Goal: Check status: Check status

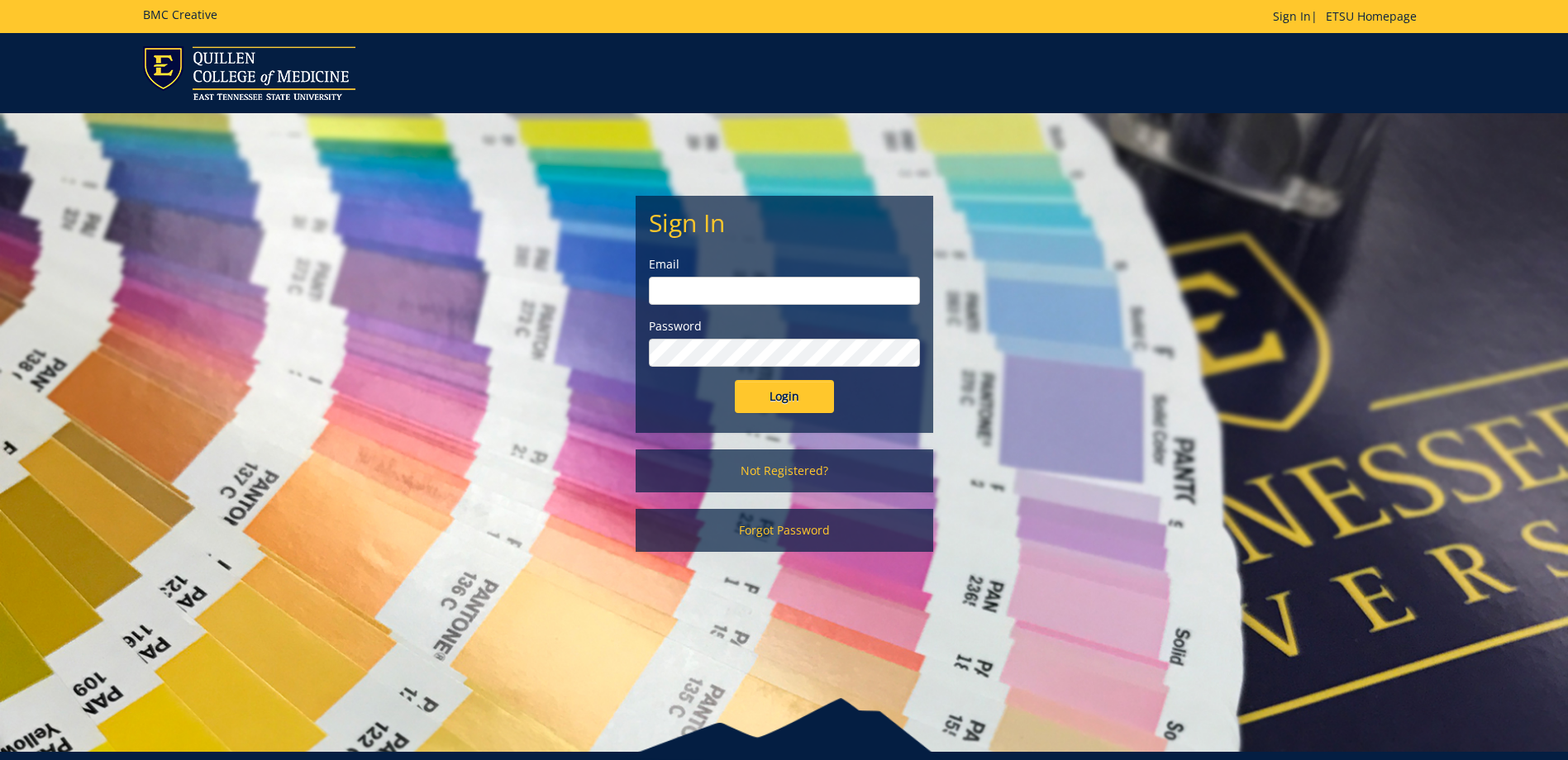
click at [773, 285] on input "email" at bounding box center [784, 291] width 271 height 28
type input "[EMAIL_ADDRESS][DOMAIN_NAME]"
click at [789, 403] on input "Login" at bounding box center [784, 396] width 99 height 33
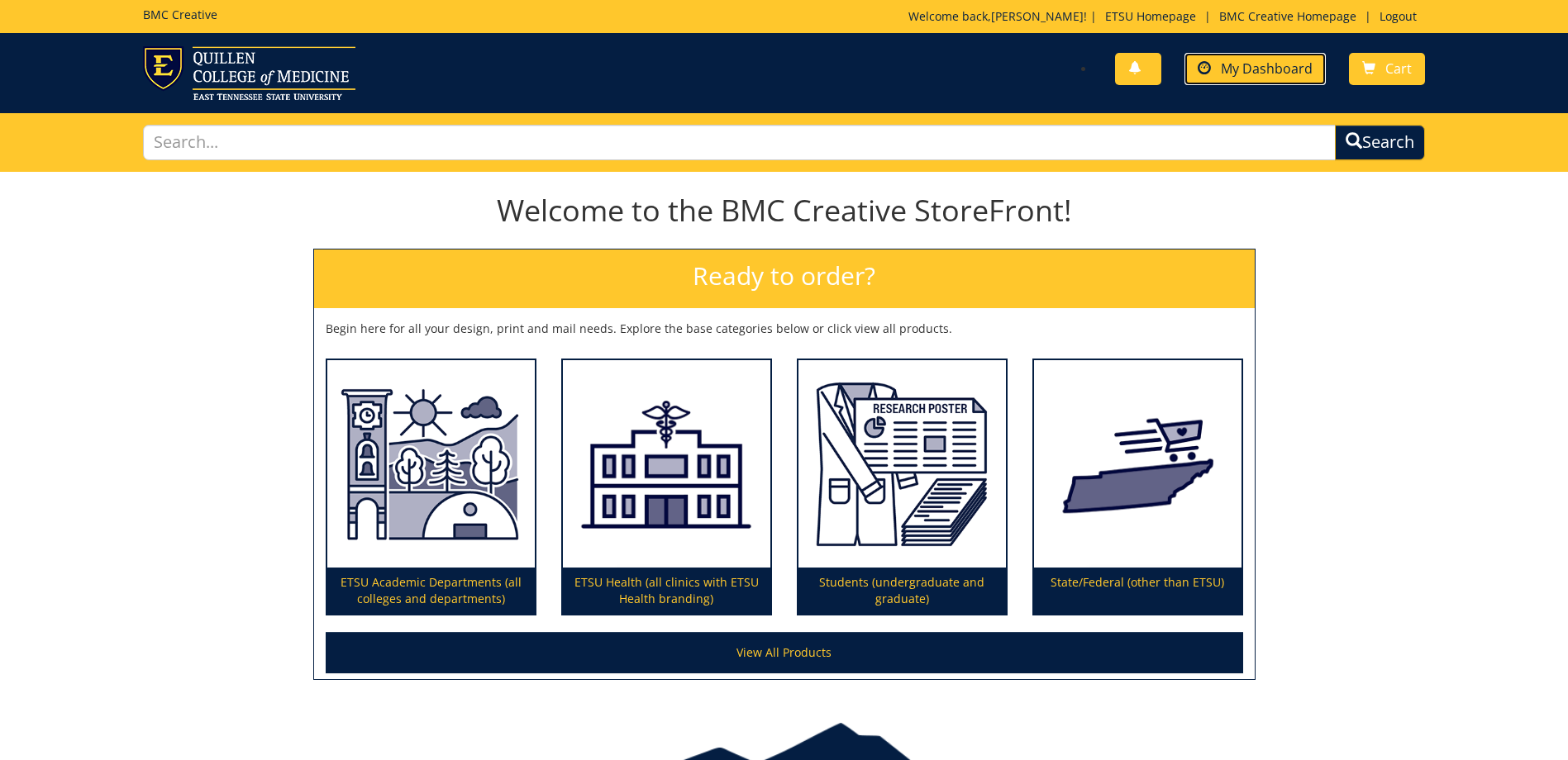
click at [1254, 68] on span "My Dashboard" at bounding box center [1266, 67] width 92 height 18
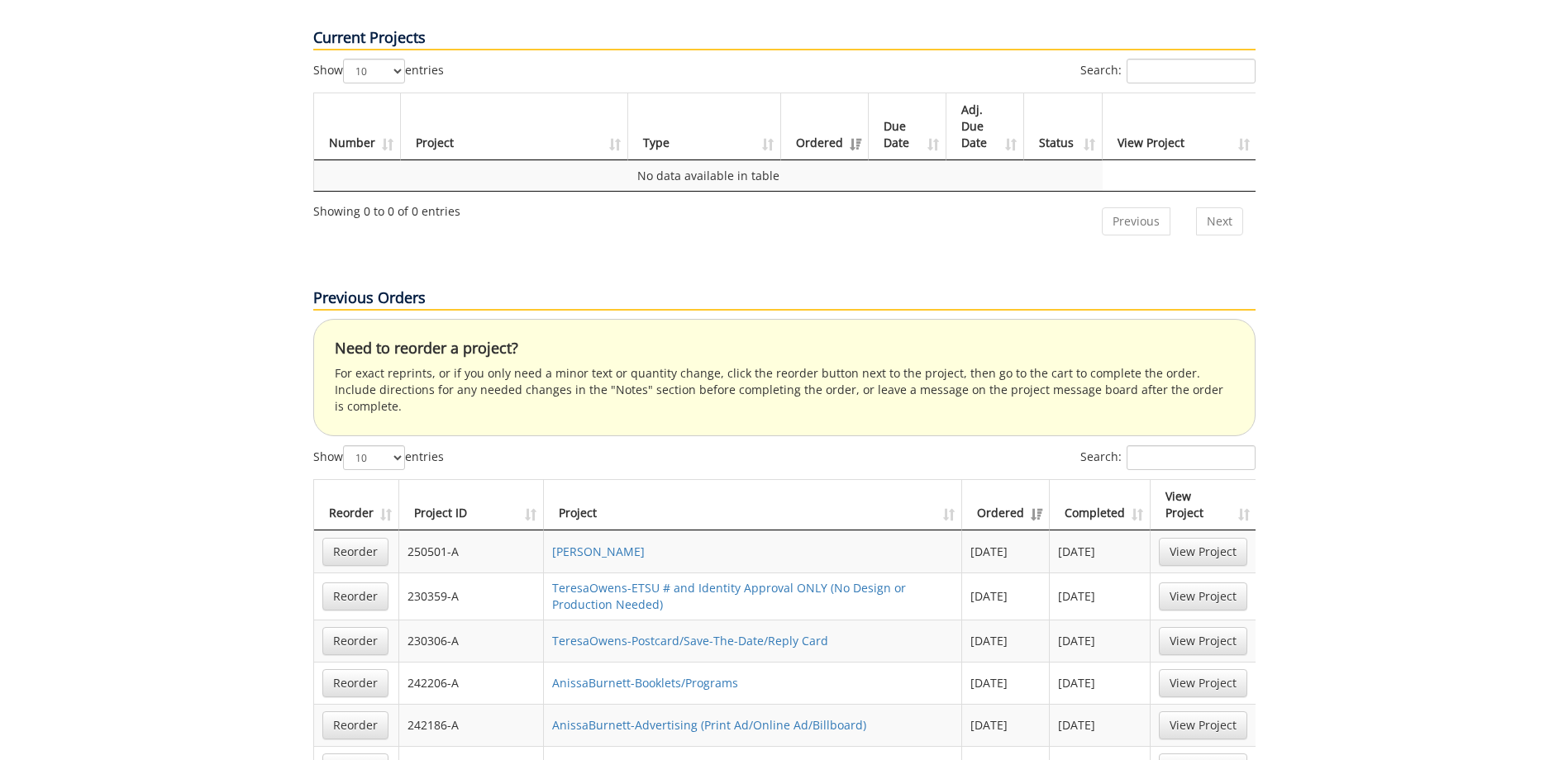
scroll to position [827, 0]
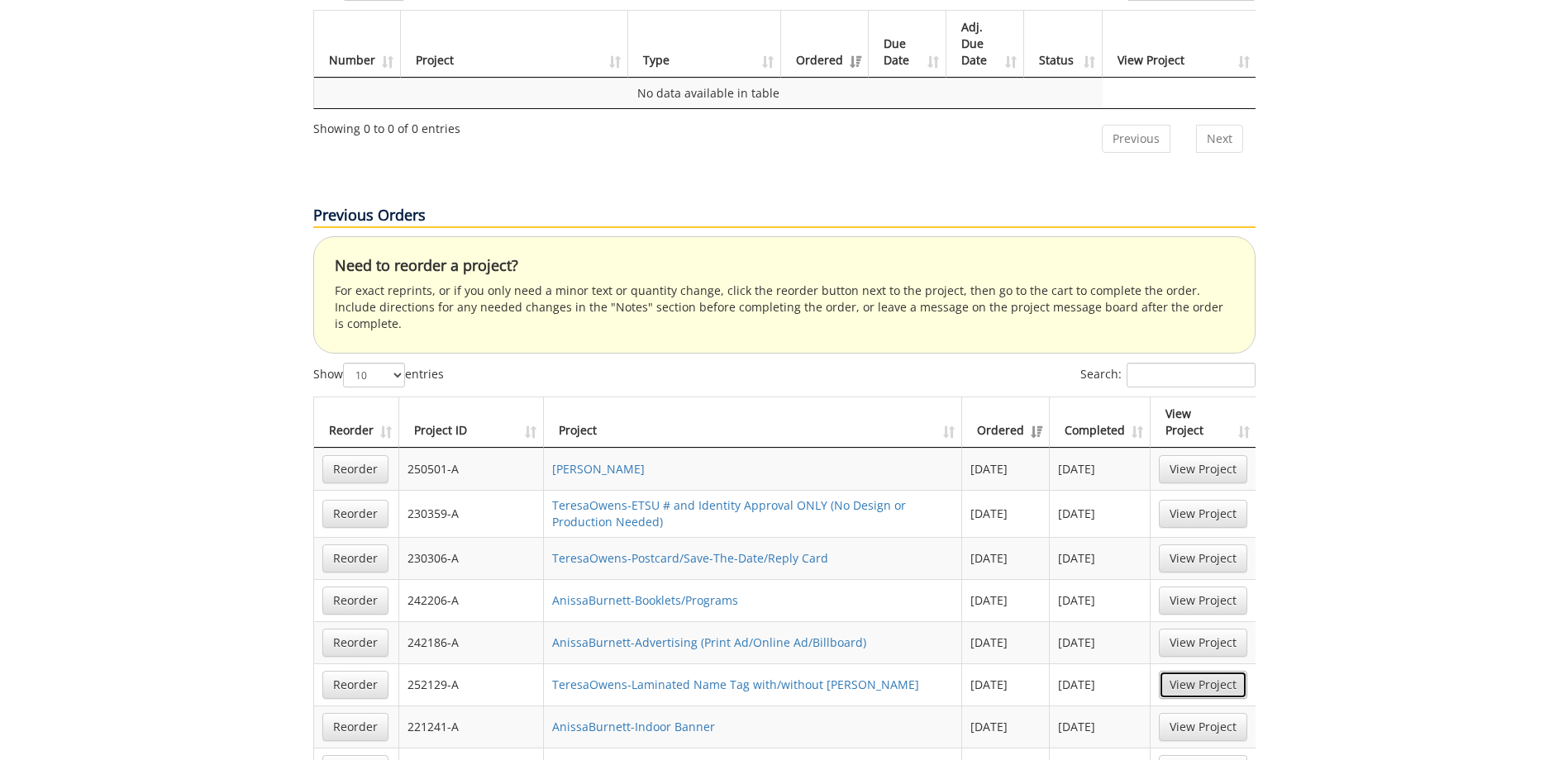
click at [1217, 671] on link "View Project" at bounding box center [1202, 685] width 88 height 28
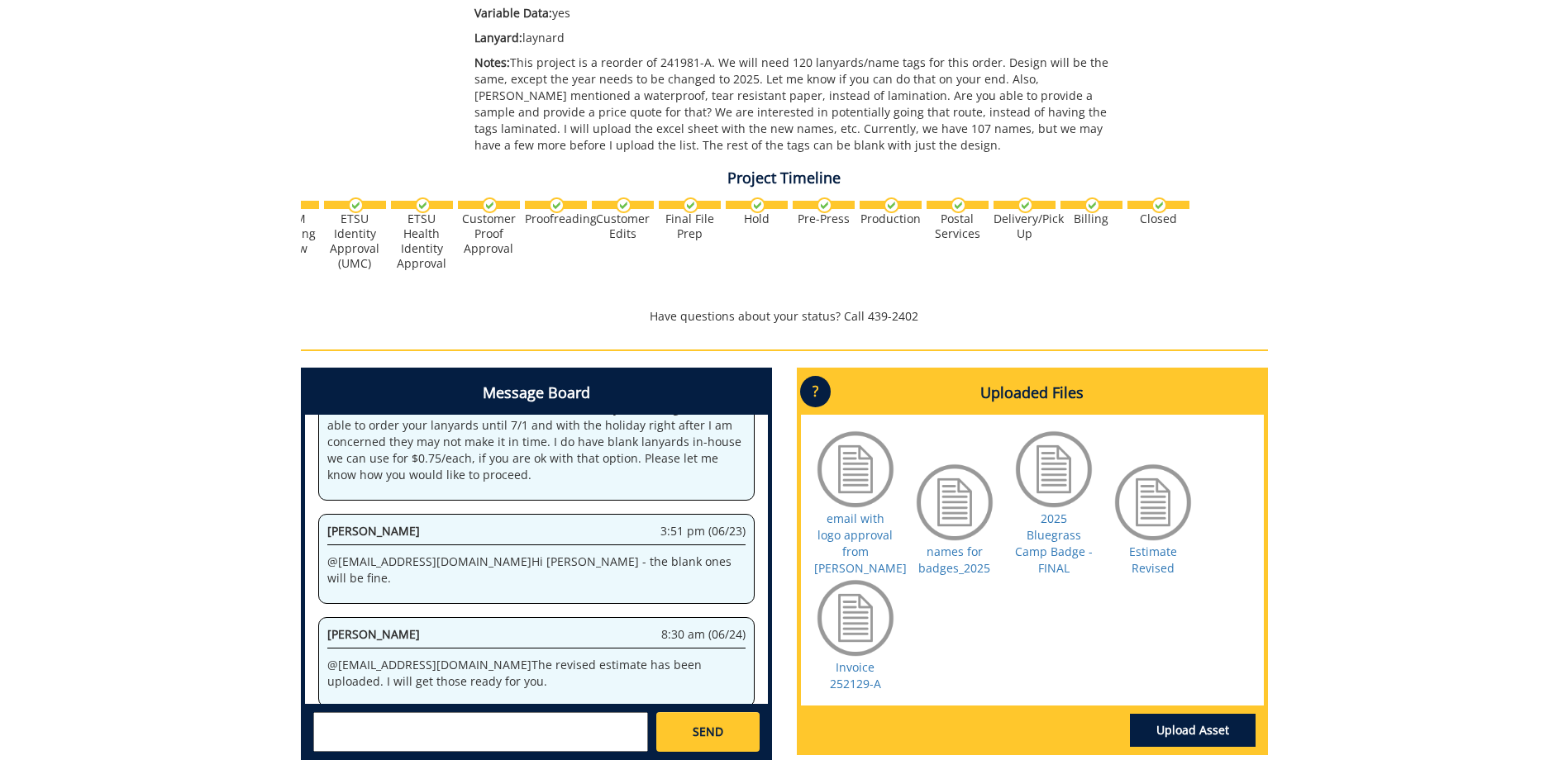
scroll to position [578, 0]
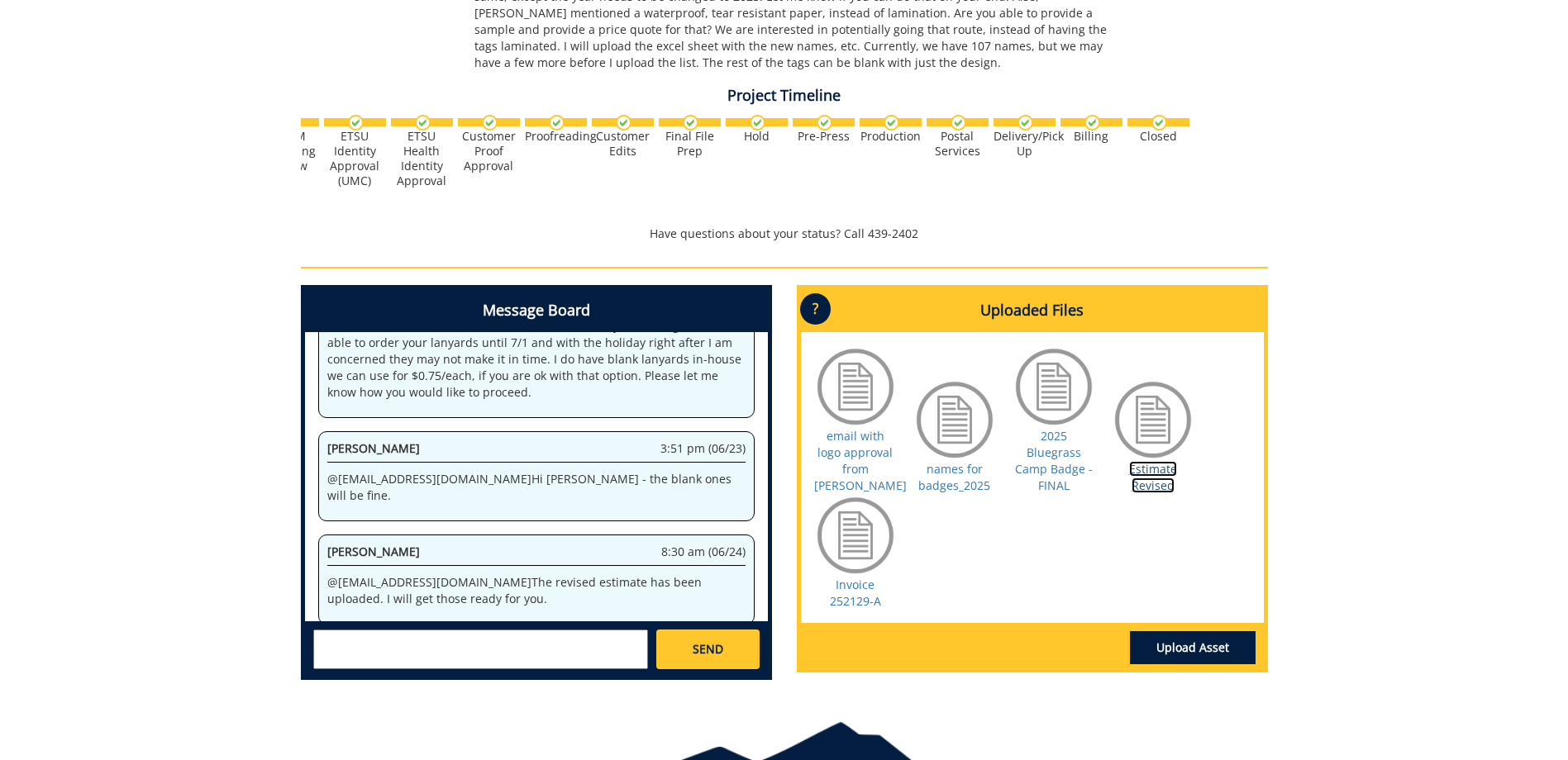
click at [1146, 461] on link "Estimate Revised" at bounding box center [1152, 477] width 48 height 32
